Goal: Use online tool/utility: Use online tool/utility

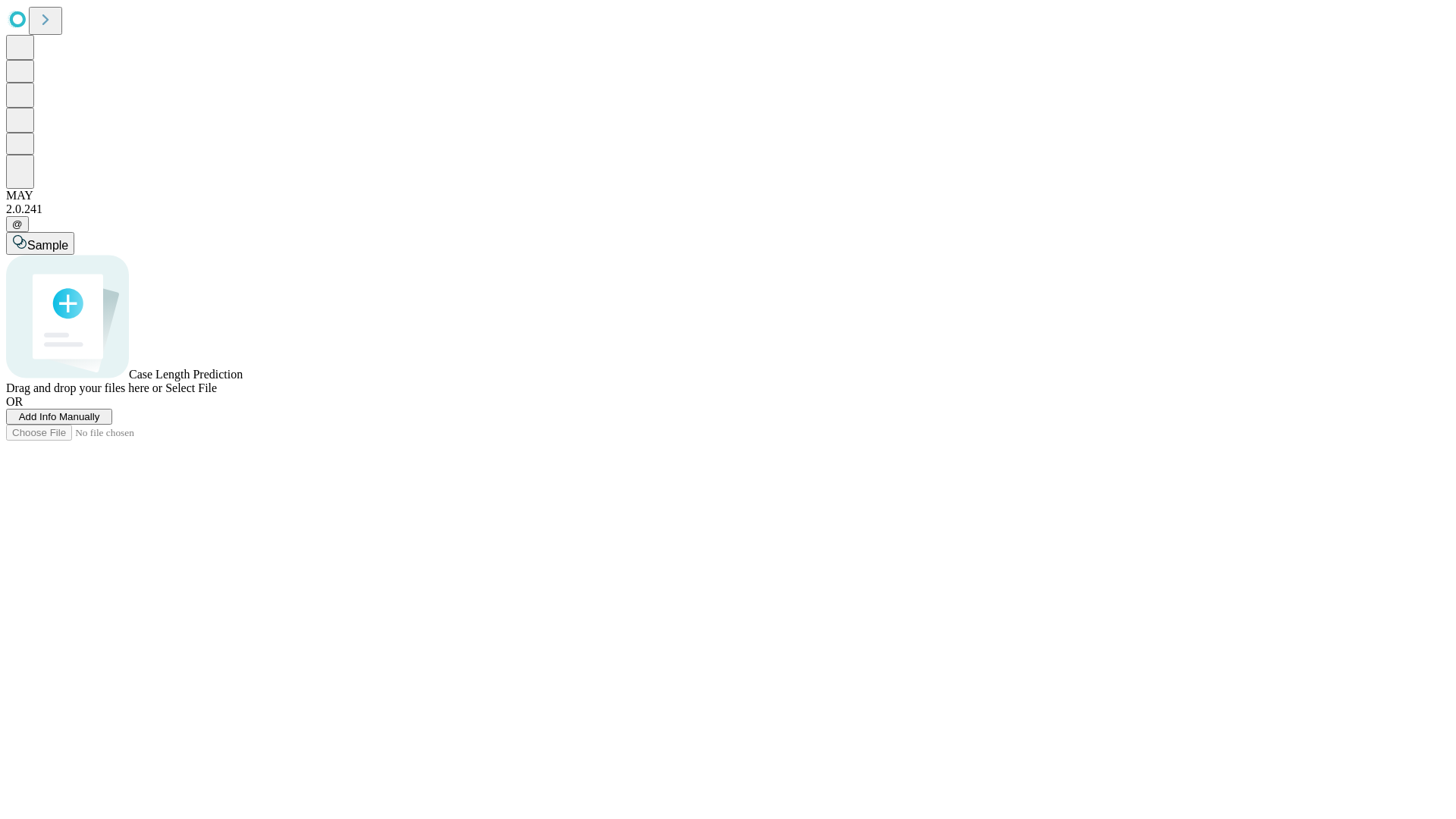
click at [101, 423] on span "Add Info Manually" at bounding box center [59, 416] width 81 height 11
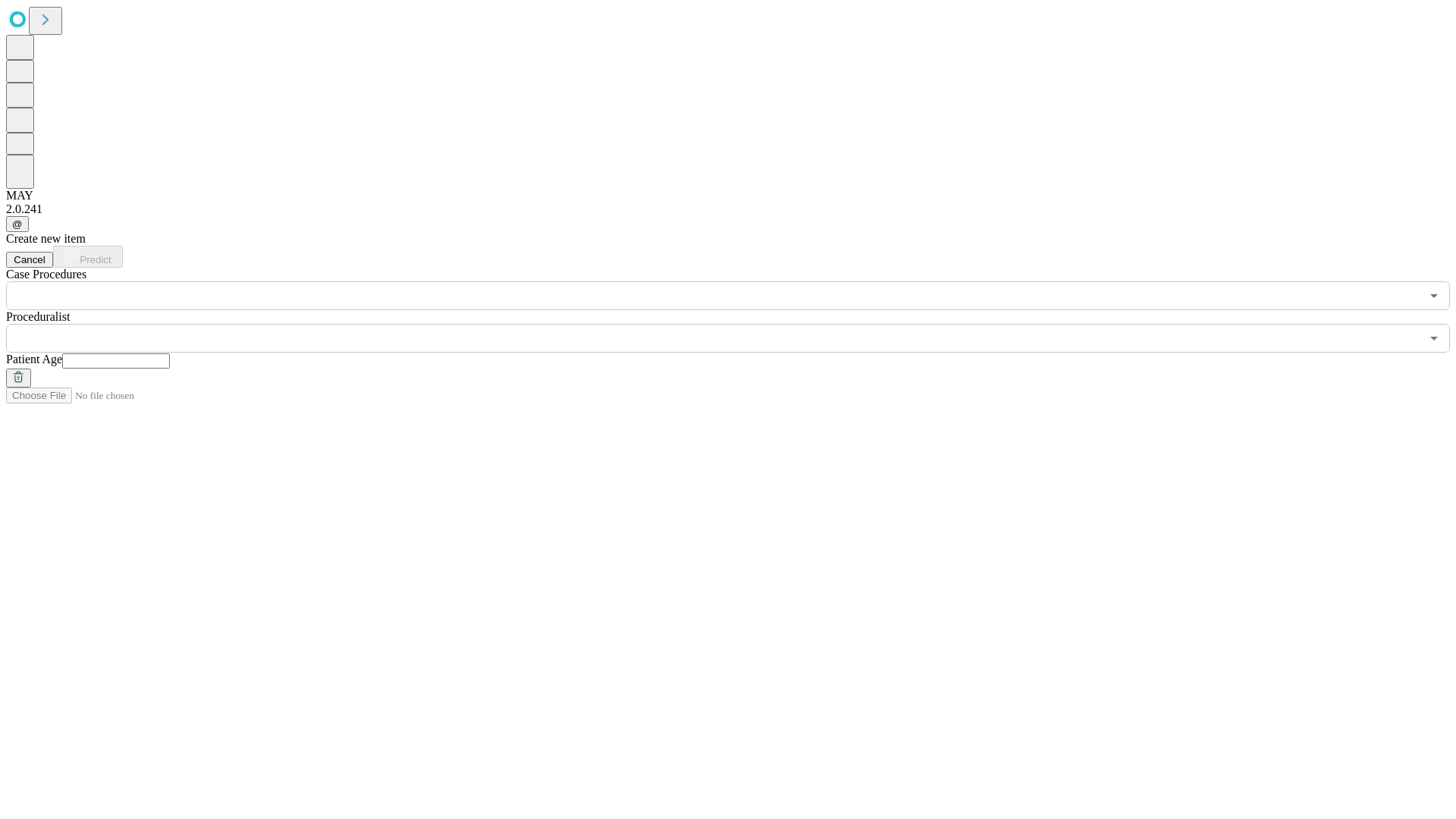
click at [169, 354] on input "text" at bounding box center [116, 361] width 108 height 15
type input "**"
click at [738, 324] on input "text" at bounding box center [713, 338] width 1414 height 29
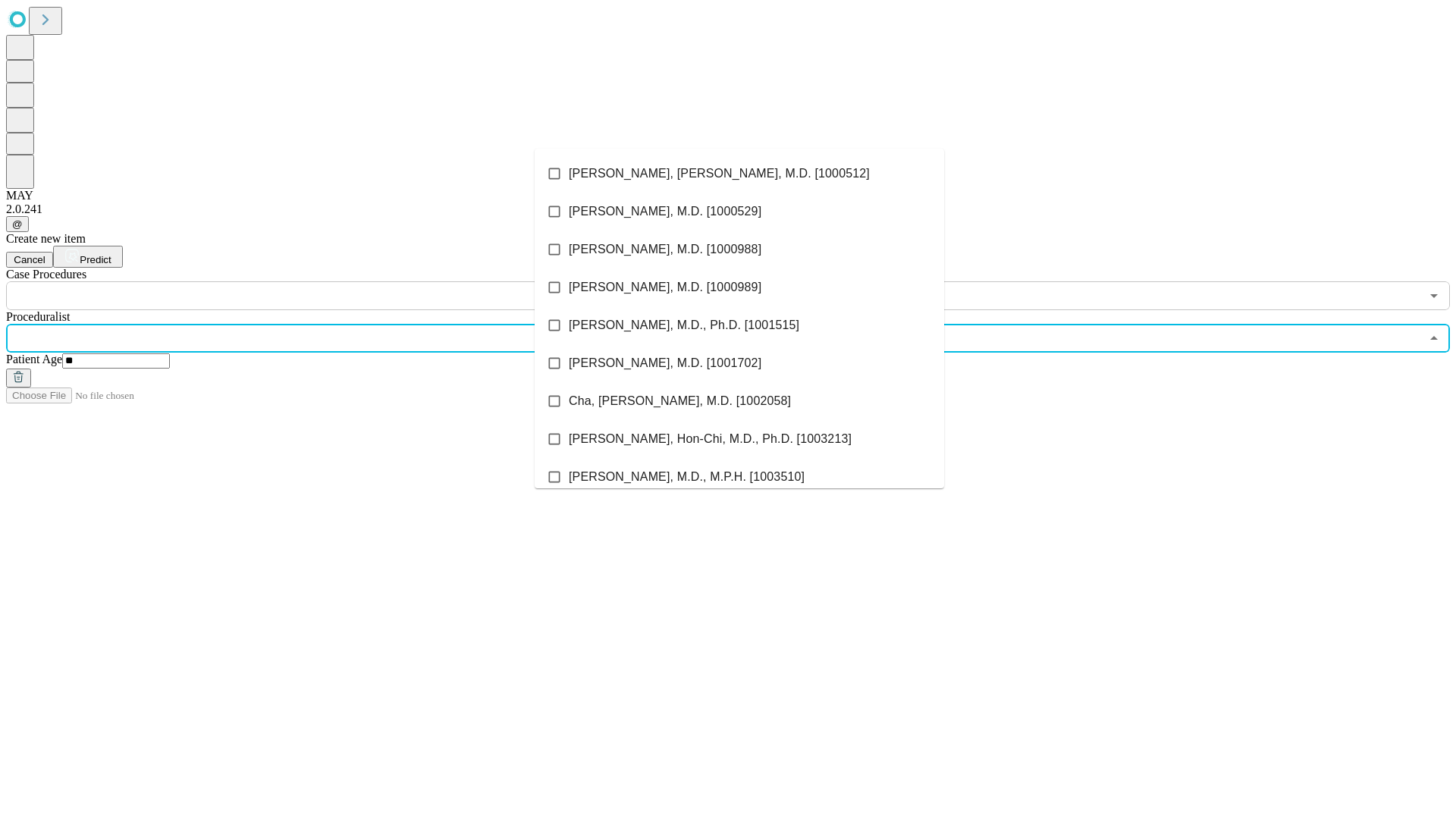
click at [739, 174] on li "[PERSON_NAME], [PERSON_NAME], M.D. [1000512]" at bounding box center [739, 173] width 410 height 38
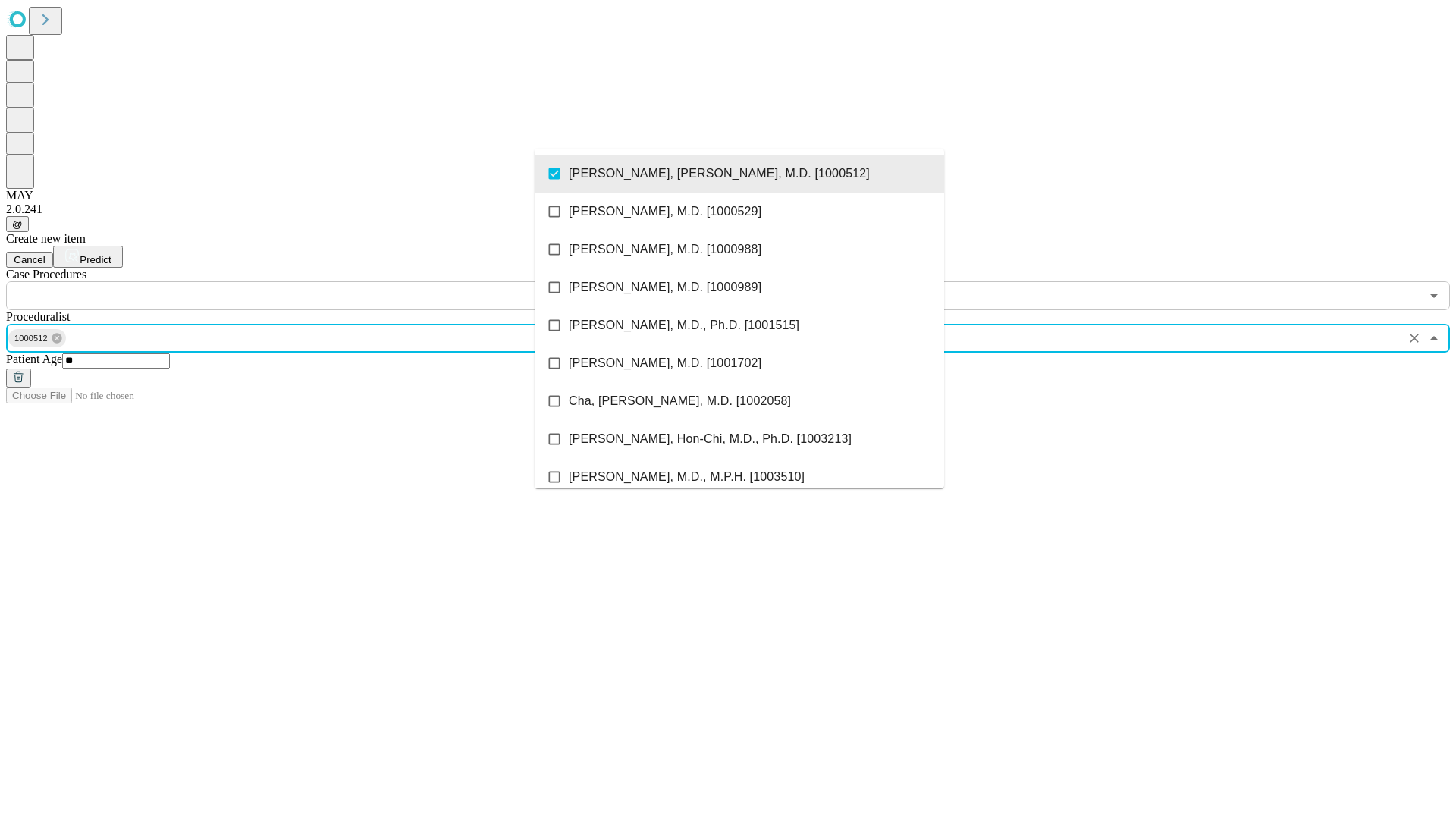
click at [318, 281] on input "text" at bounding box center [713, 295] width 1414 height 29
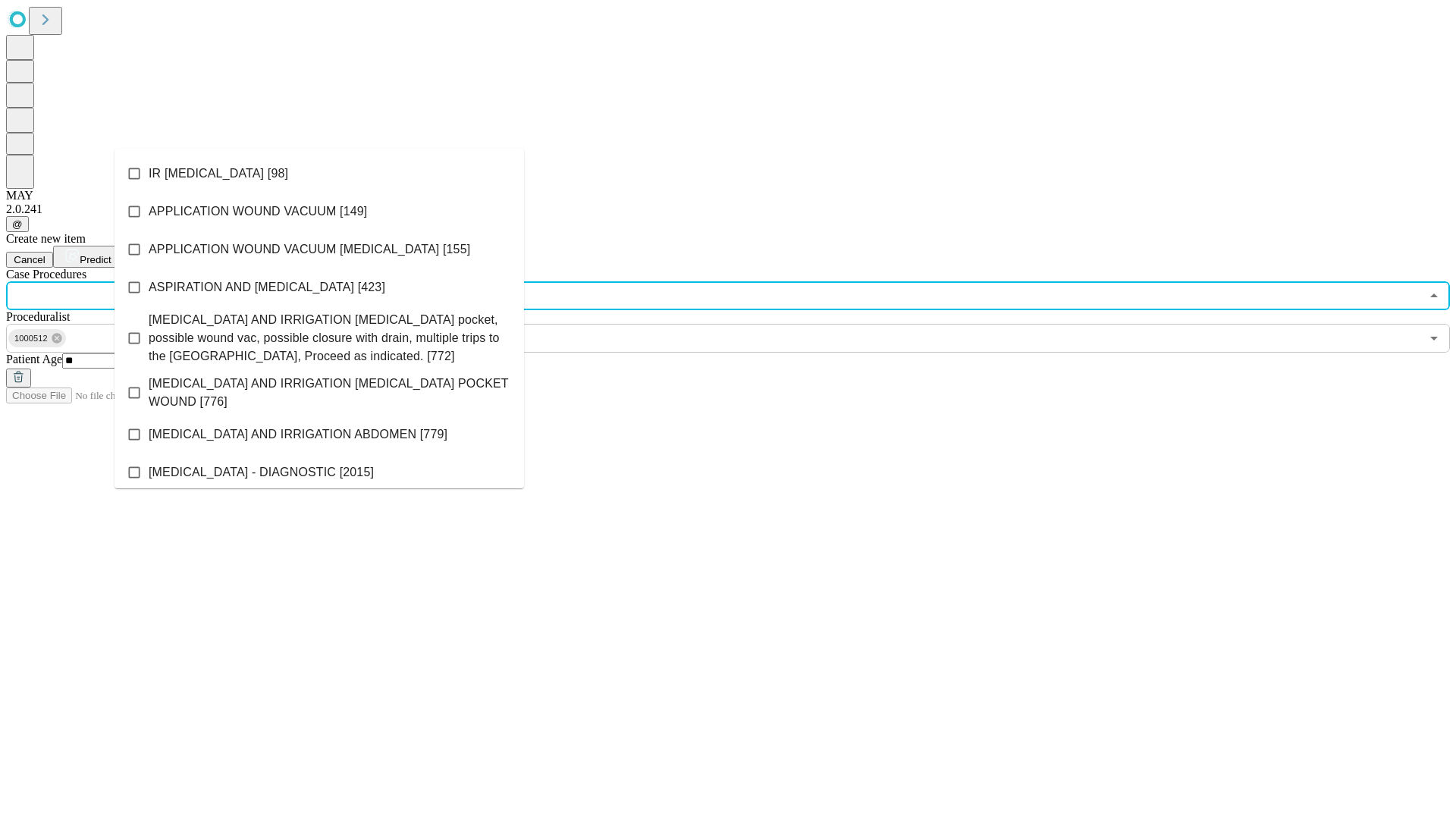
click at [319, 174] on li "IR [MEDICAL_DATA] [98]" at bounding box center [319, 173] width 410 height 38
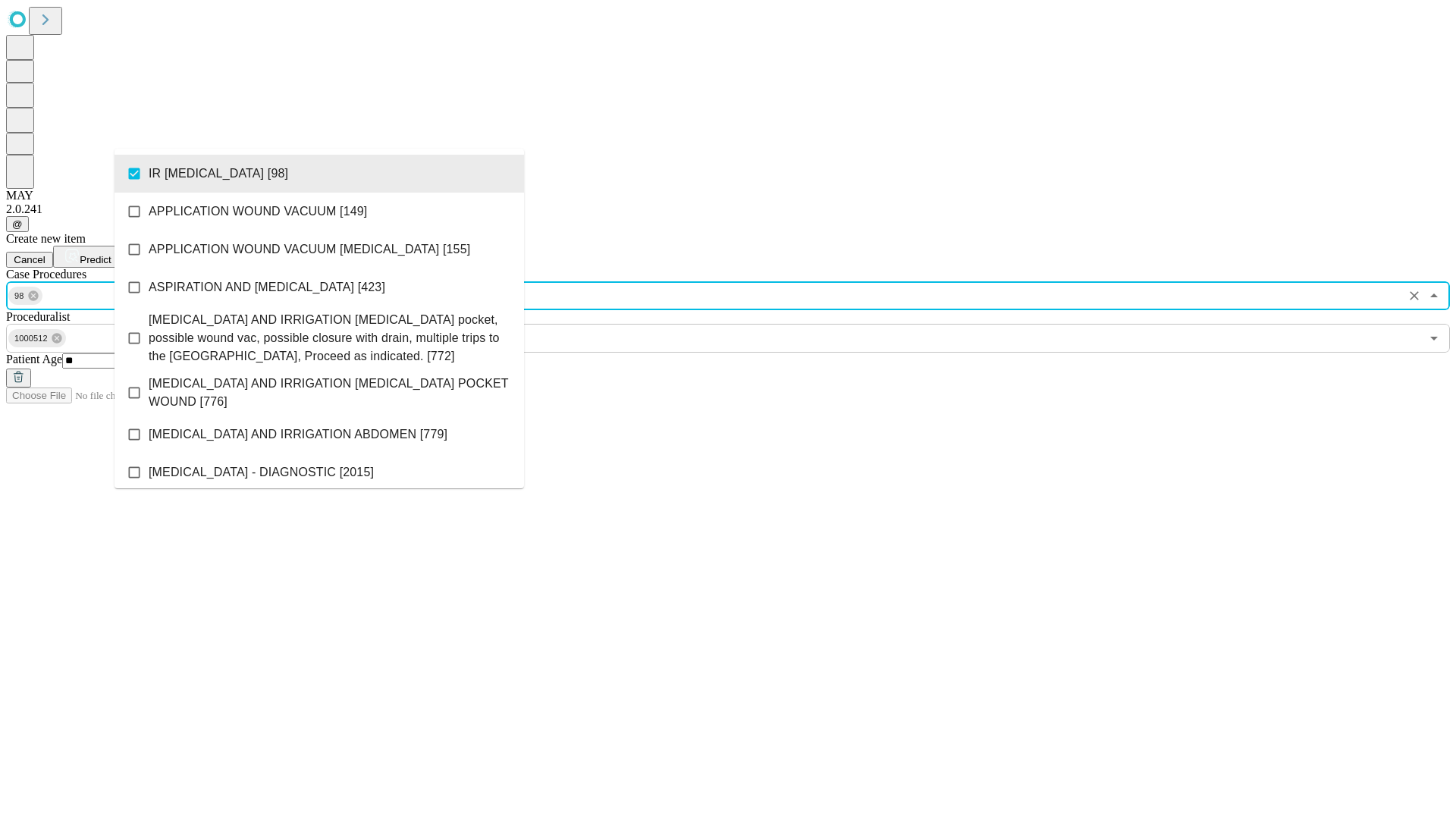
click at [111, 254] on span "Predict" at bounding box center [95, 260] width 31 height 11
